Goal: Task Accomplishment & Management: Use online tool/utility

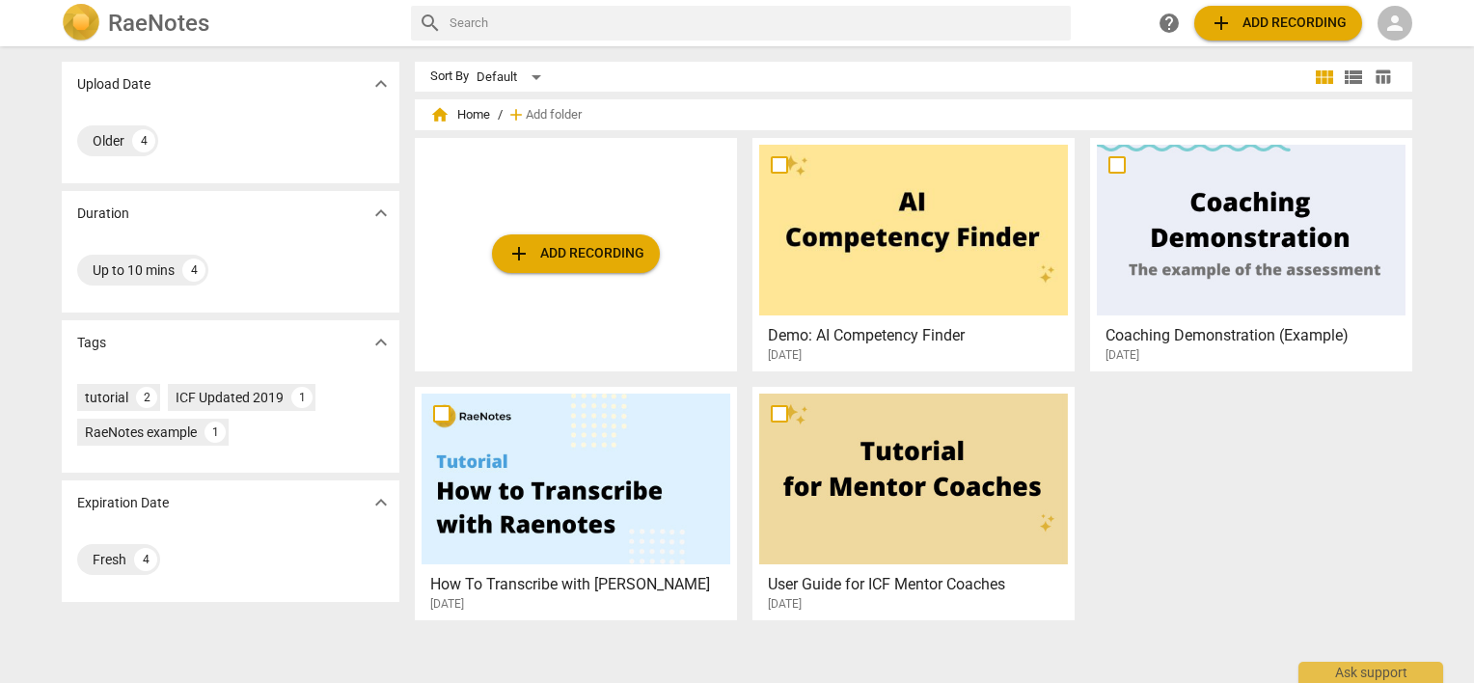
click at [1390, 19] on span "person" at bounding box center [1395, 23] width 23 height 23
click at [1391, 42] on li "Login" at bounding box center [1412, 46] width 69 height 46
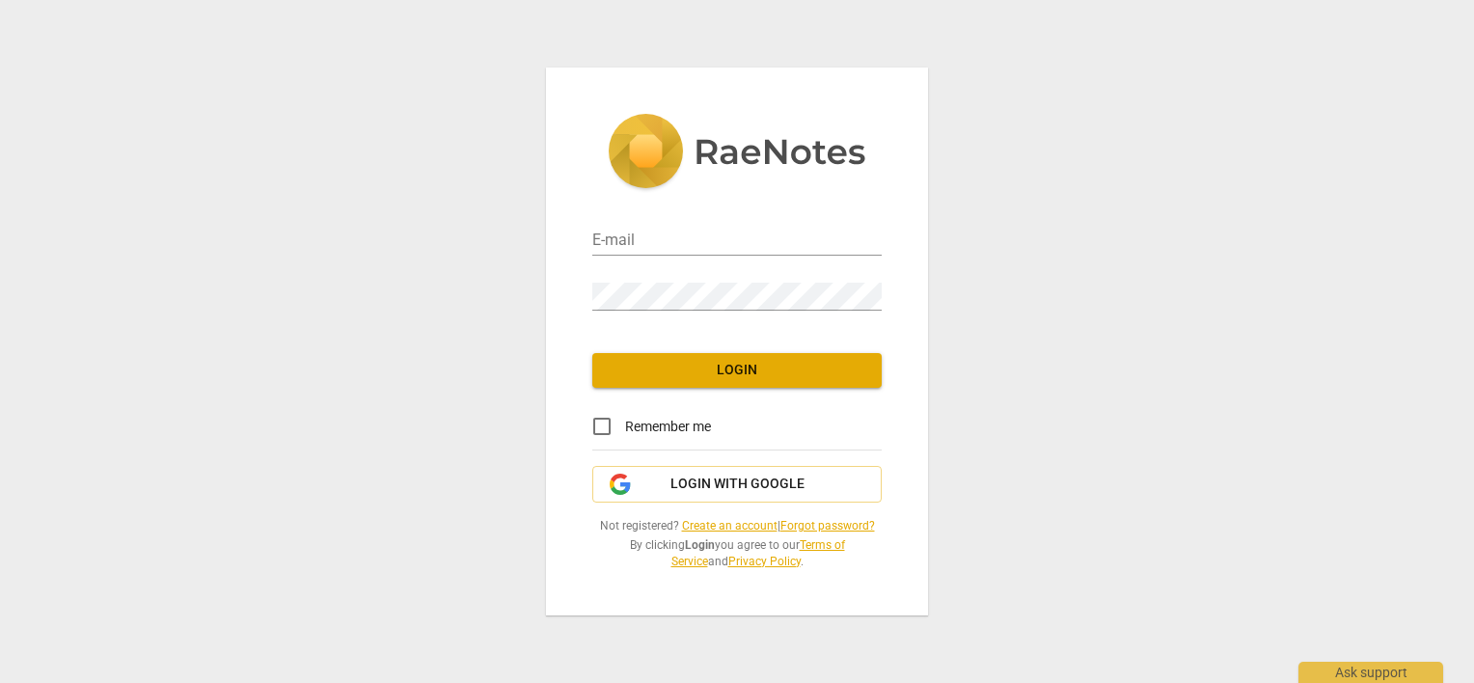
type input "[PERSON_NAME][EMAIL_ADDRESS][DOMAIN_NAME]"
click at [604, 429] on input "Remember me" at bounding box center [602, 426] width 46 height 46
checkbox input "true"
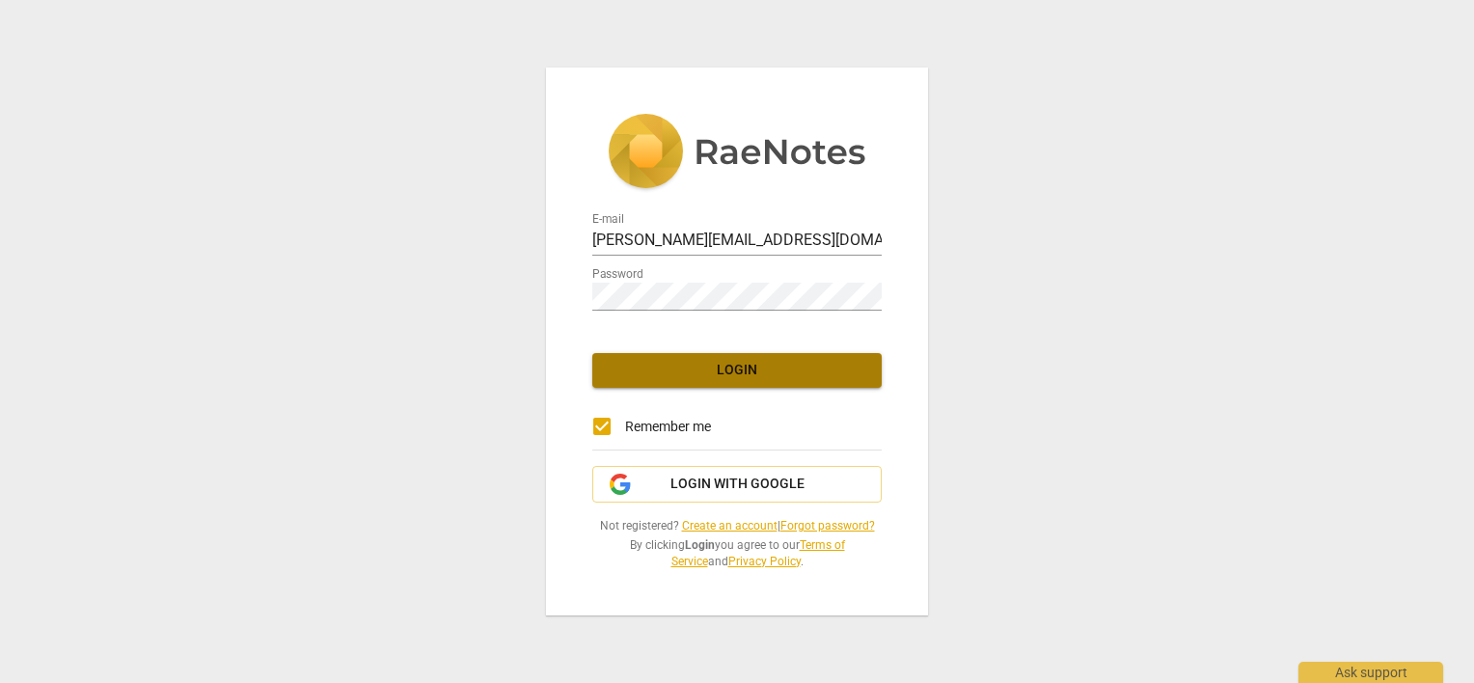
click at [626, 380] on button "Login" at bounding box center [736, 370] width 289 height 35
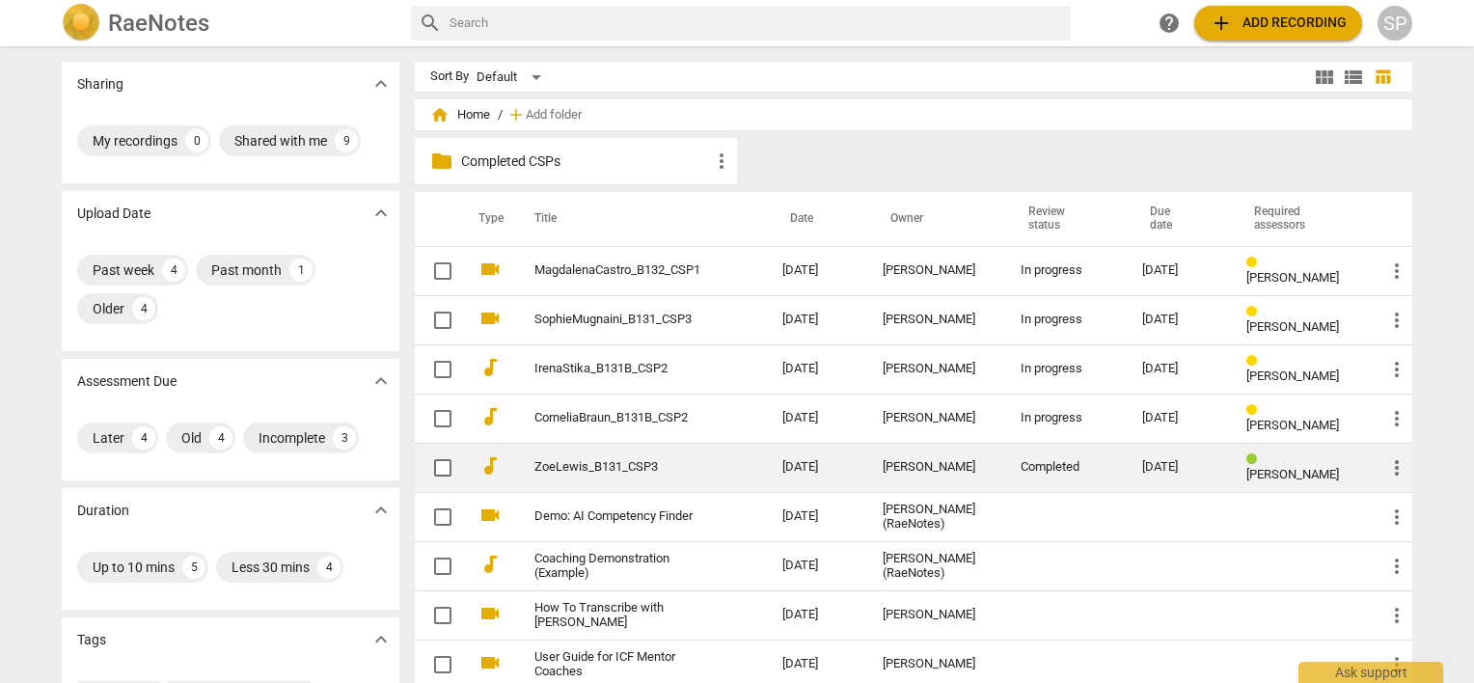
click at [1393, 461] on span "more_vert" at bounding box center [1397, 467] width 23 height 23
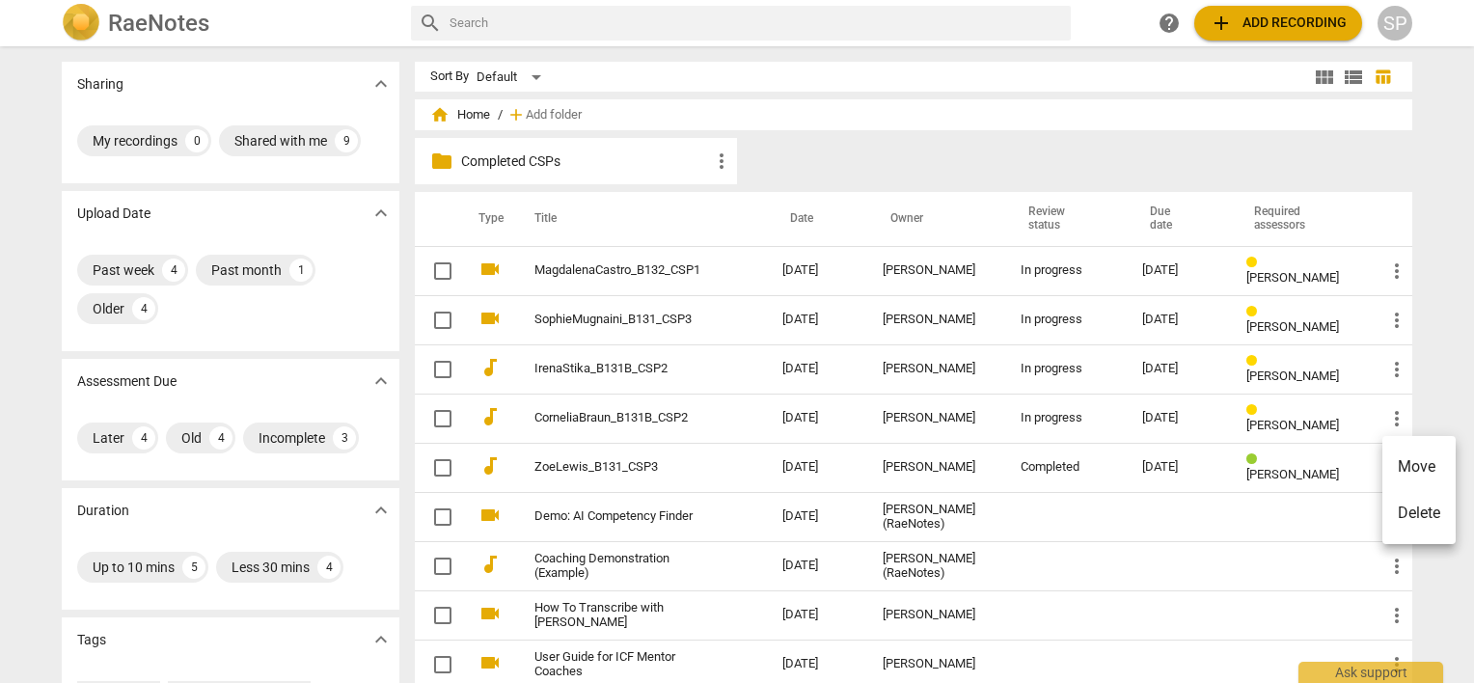
click at [1394, 471] on li "Move" at bounding box center [1419, 467] width 73 height 46
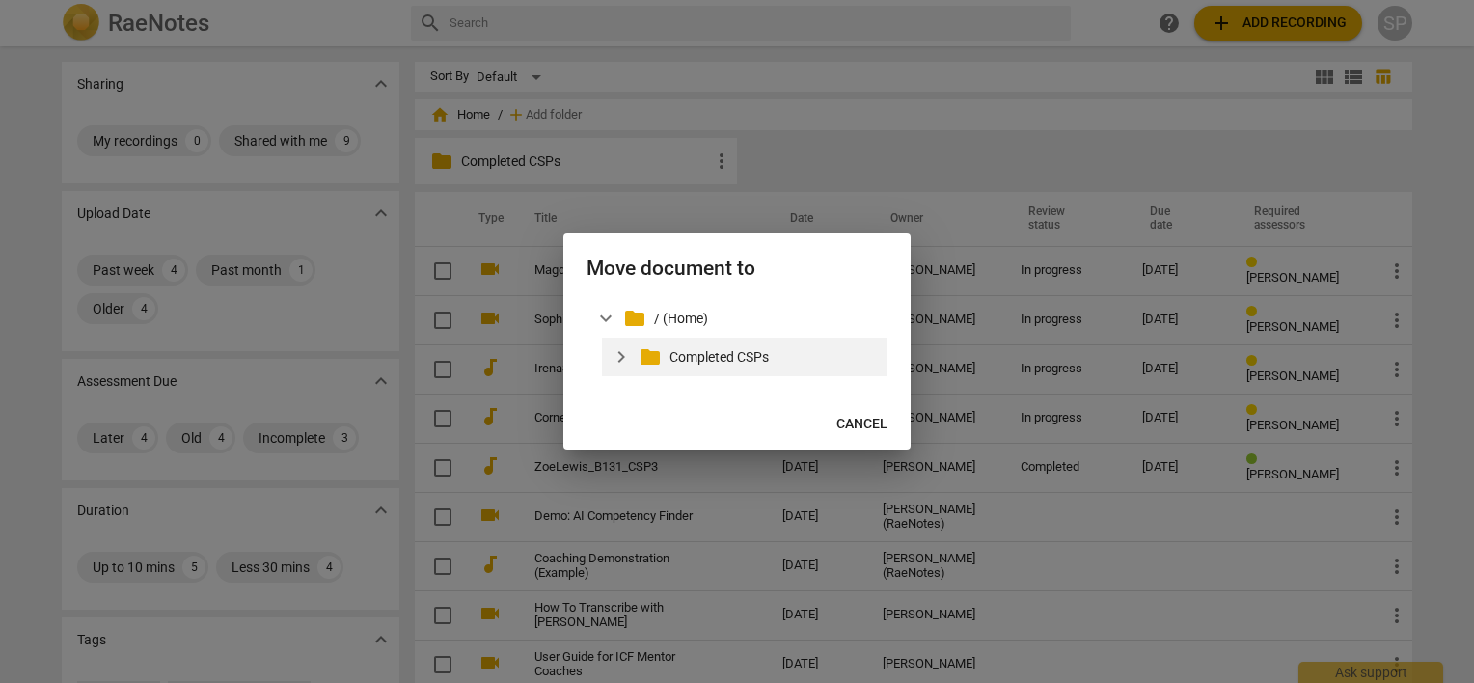
click at [745, 360] on p "Completed CSPs" at bounding box center [775, 357] width 210 height 20
